Goal: Information Seeking & Learning: Find specific fact

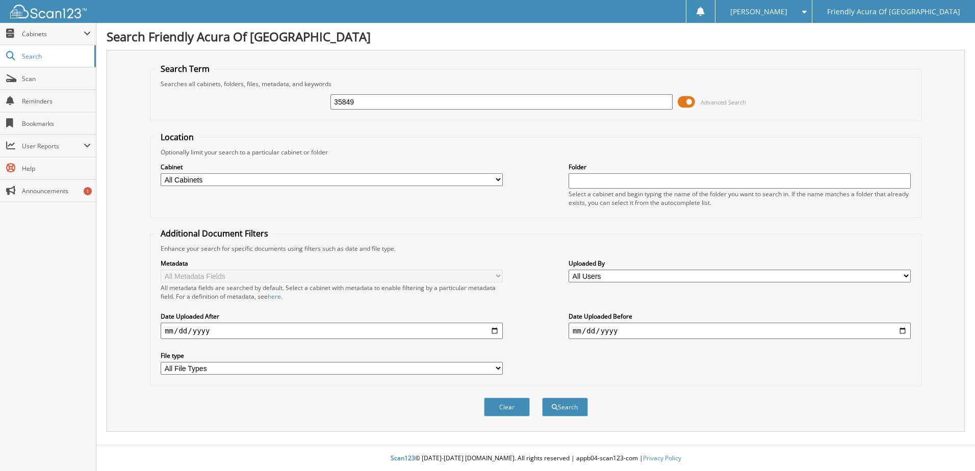
type input "35849"
click at [542, 398] on button "Search" at bounding box center [565, 407] width 46 height 19
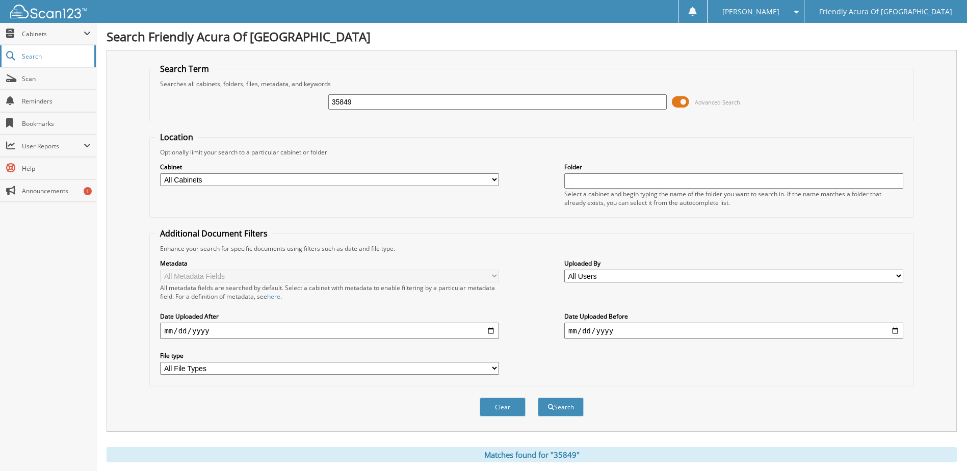
click at [37, 54] on span "Search" at bounding box center [55, 56] width 67 height 9
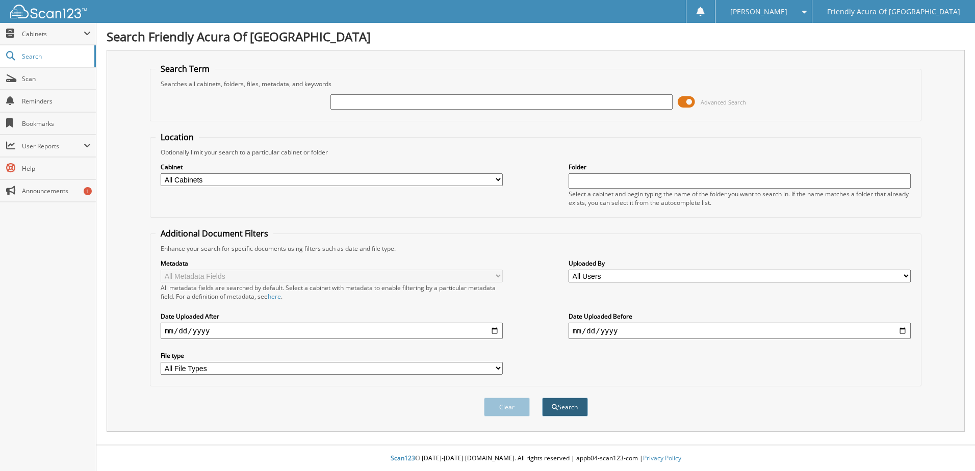
click at [576, 408] on button "Search" at bounding box center [565, 407] width 46 height 19
click at [521, 97] on input "text" at bounding box center [501, 101] width 342 height 15
type input "35849"
click at [578, 405] on button "Search" at bounding box center [565, 407] width 46 height 19
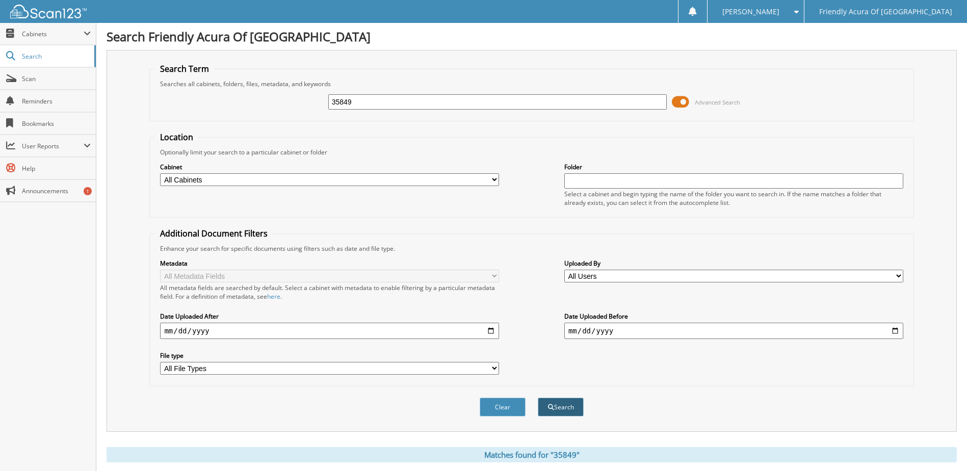
click at [556, 411] on button "Search" at bounding box center [561, 407] width 46 height 19
click at [679, 104] on span at bounding box center [680, 101] width 17 height 15
click at [675, 101] on span at bounding box center [680, 101] width 17 height 15
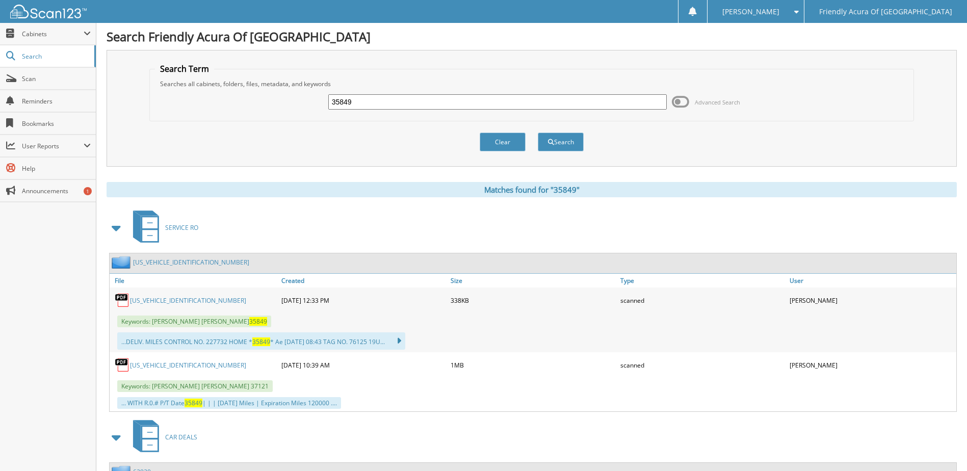
click at [162, 302] on link "[US_VEHICLE_IDENTIFICATION_NUMBER]" at bounding box center [188, 300] width 116 height 9
